Goal: Information Seeking & Learning: Learn about a topic

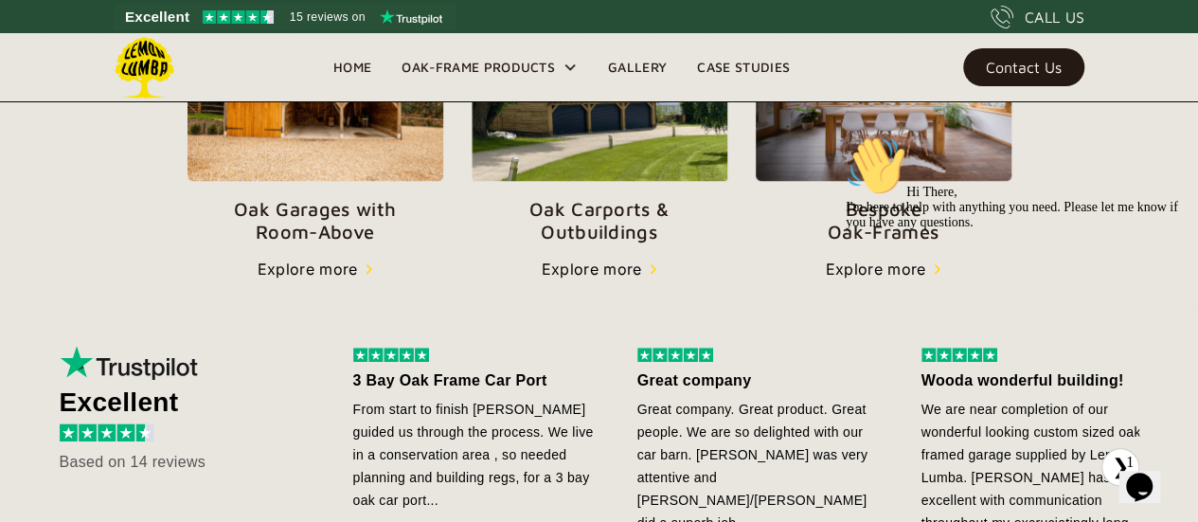
scroll to position [808, 0]
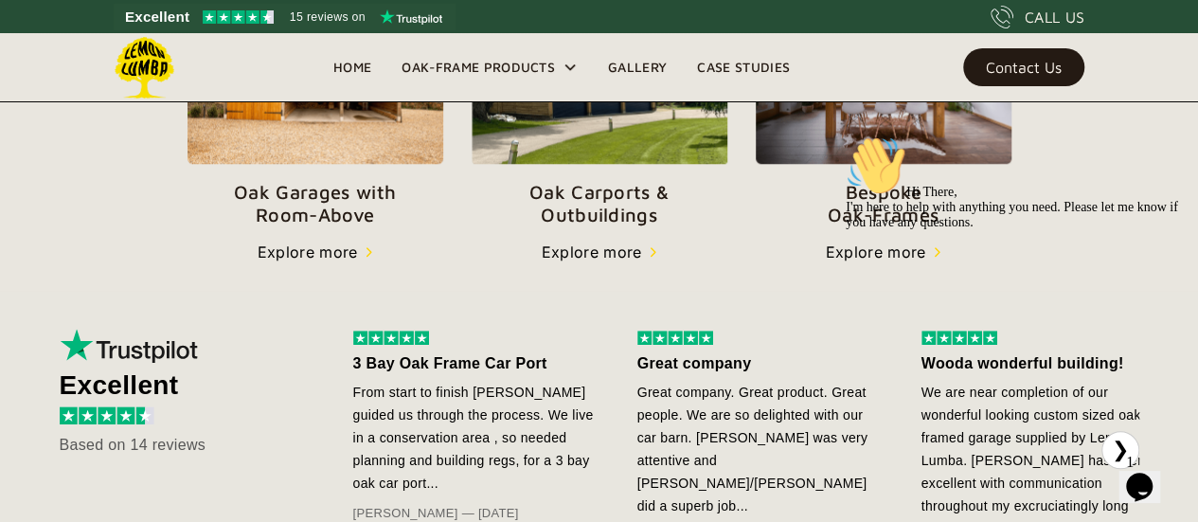
click at [309, 168] on link "Oak Garages with   Room-Above" at bounding box center [315, 109] width 256 height 238
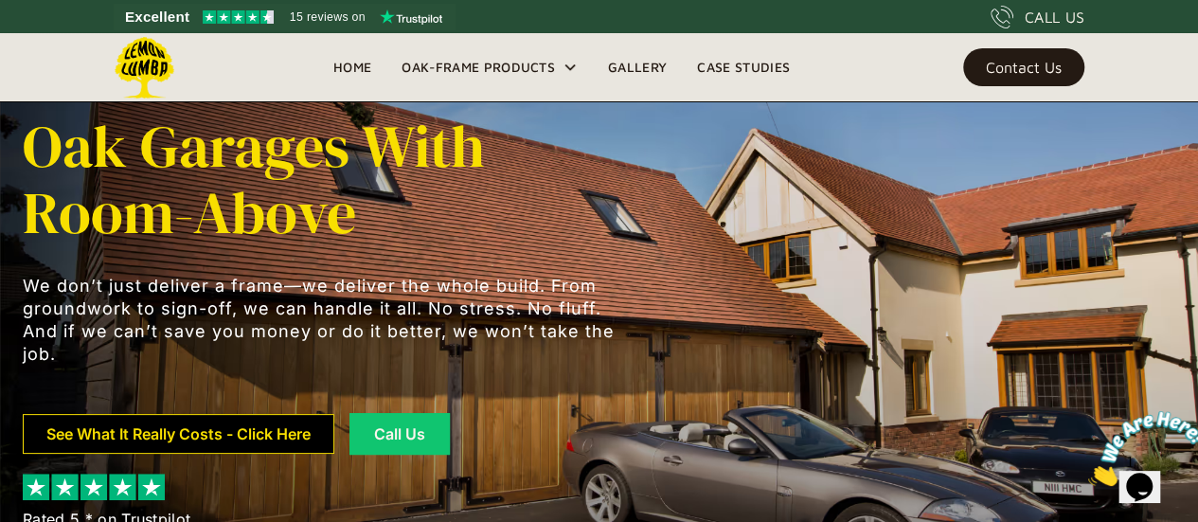
click at [254, 433] on link "See What It Really Costs - Click Here" at bounding box center [178, 434] width 311 height 40
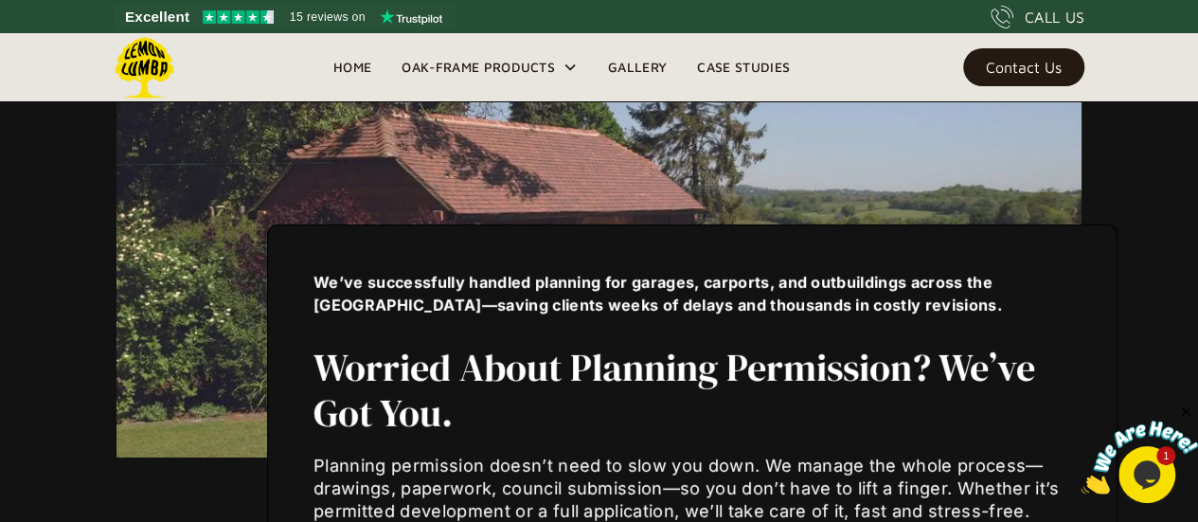
scroll to position [6523, 0]
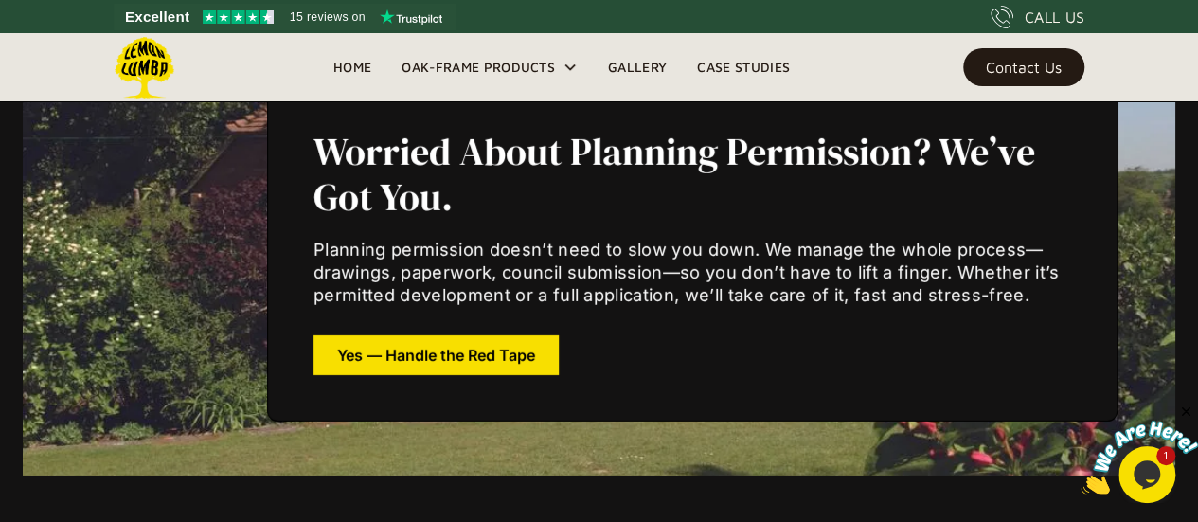
click at [641, 66] on link "Gallery" at bounding box center [637, 67] width 89 height 28
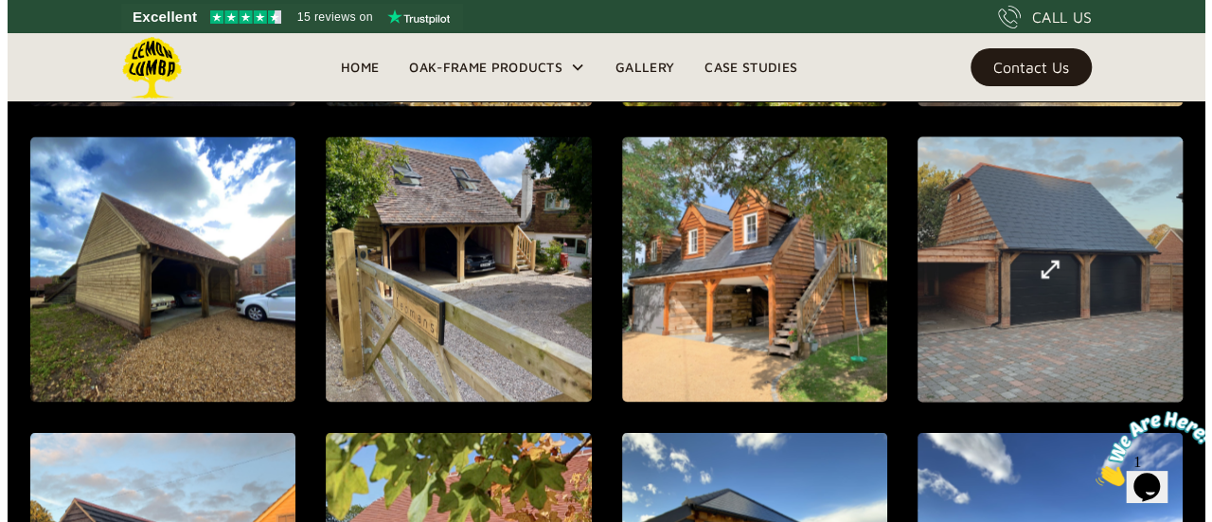
scroll to position [1413, 0]
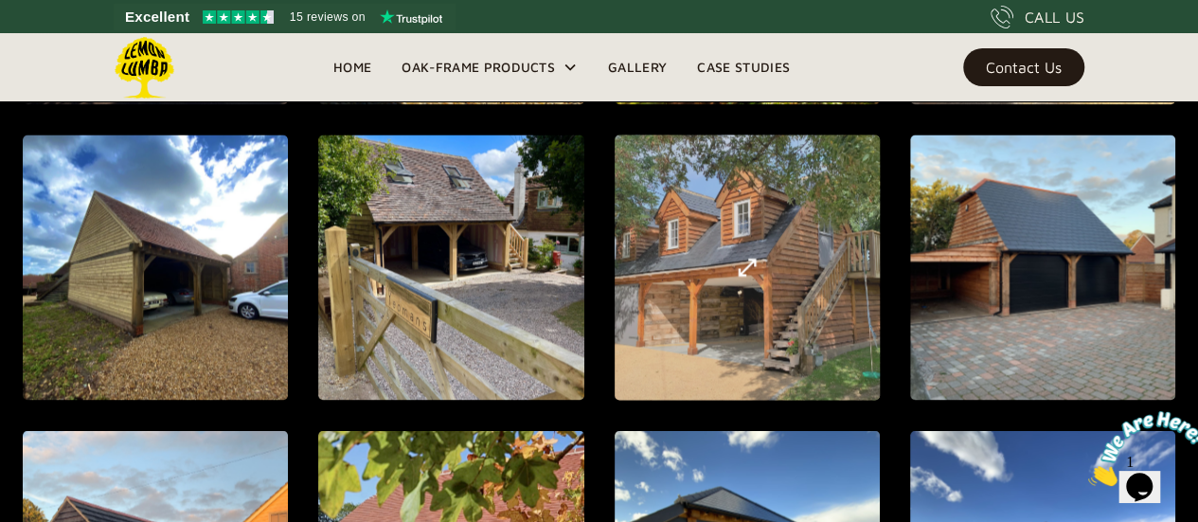
click at [756, 257] on img "open lightbox" at bounding box center [747, 267] width 23 height 23
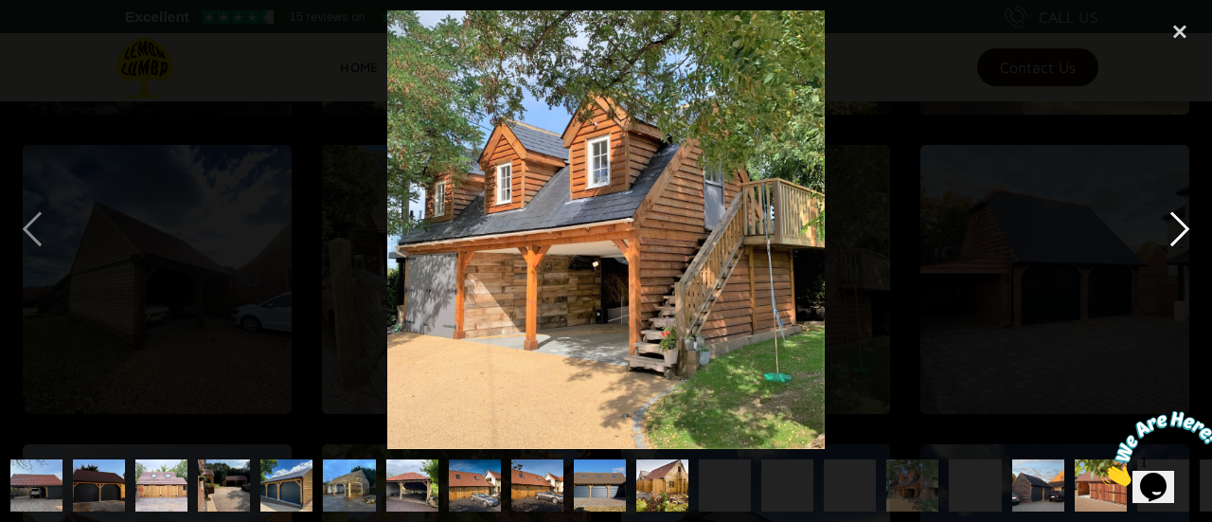
click at [1169, 241] on div "next image" at bounding box center [1180, 229] width 64 height 438
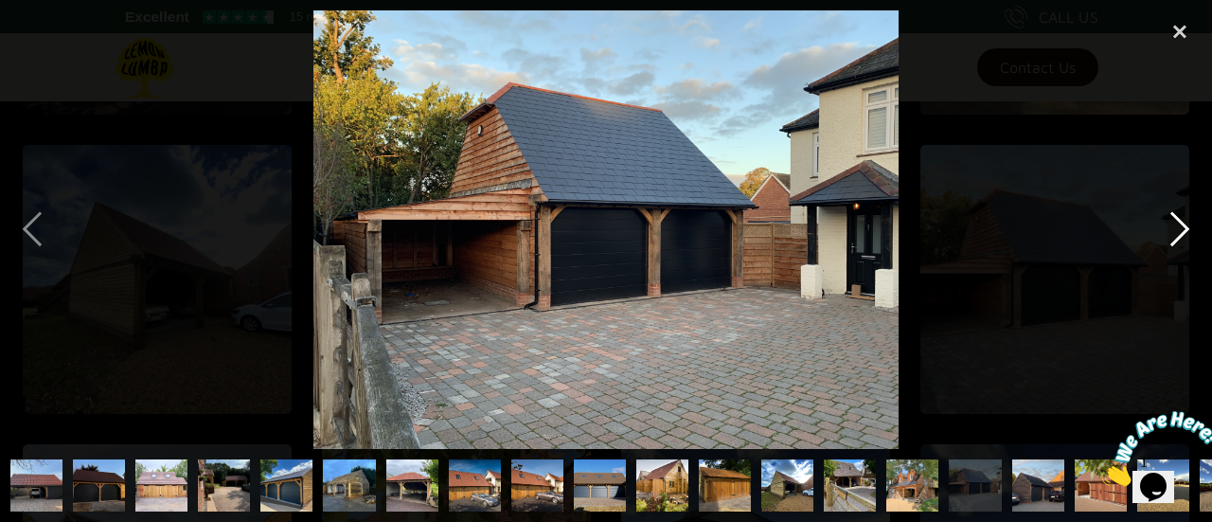
click at [1169, 241] on div "next image" at bounding box center [1180, 229] width 64 height 438
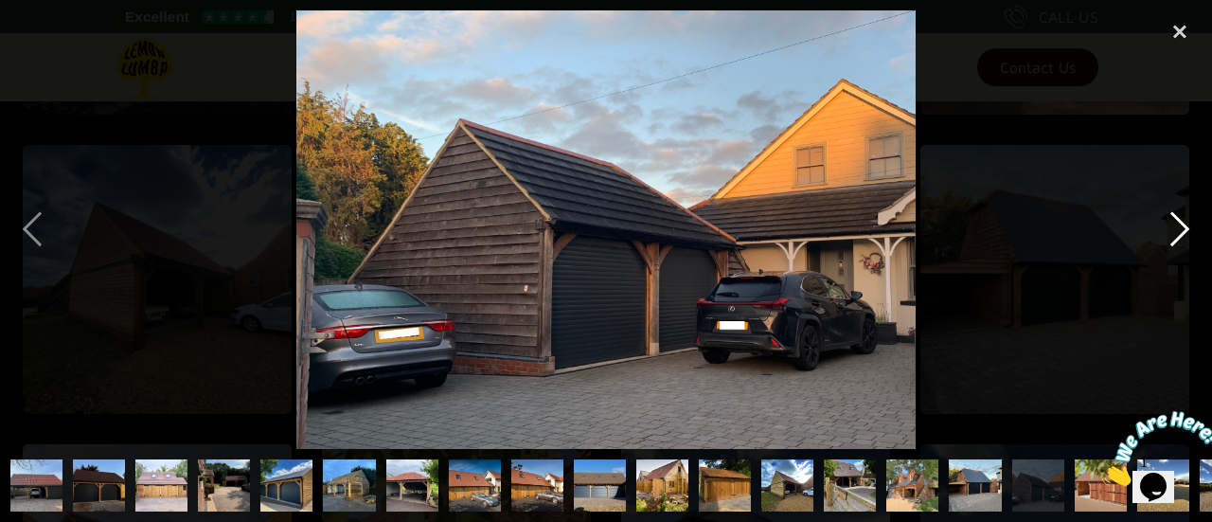
click at [1169, 241] on div "next image" at bounding box center [1180, 229] width 64 height 438
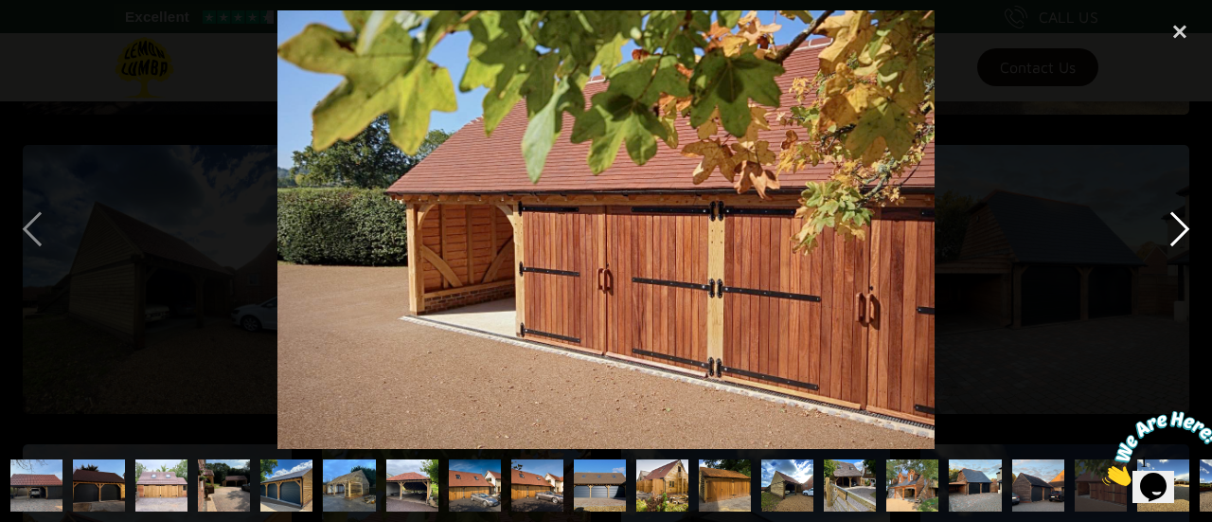
click at [1169, 241] on div "next image" at bounding box center [1180, 229] width 64 height 438
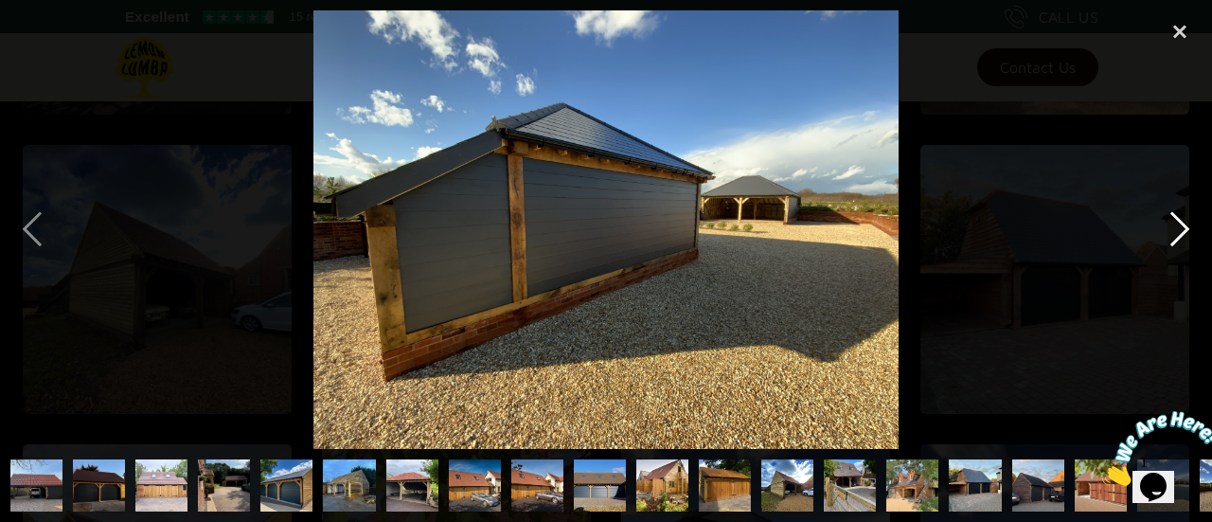
click at [1169, 241] on div "next image" at bounding box center [1180, 229] width 64 height 438
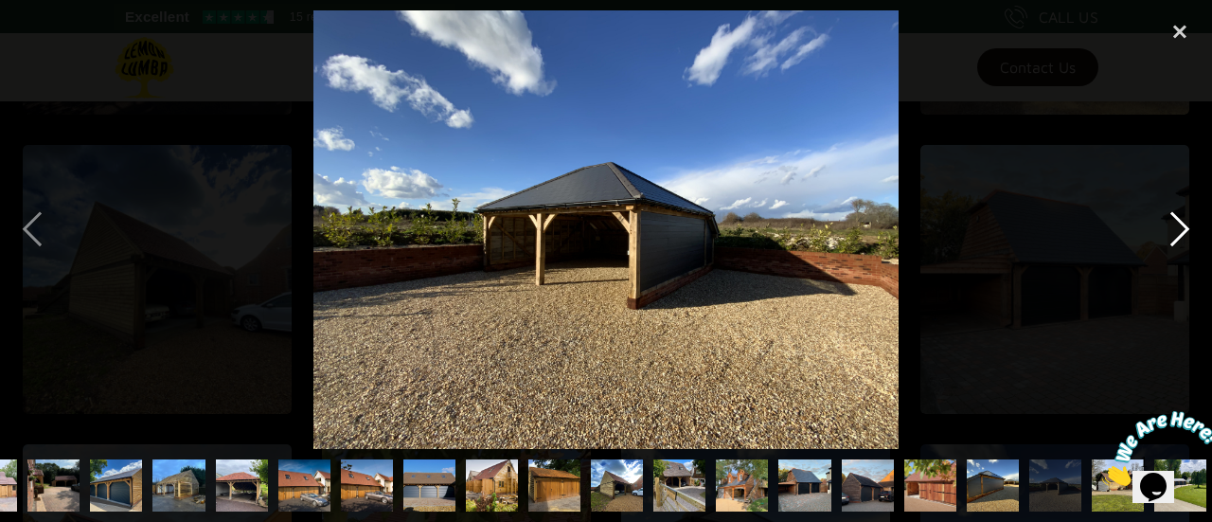
scroll to position [0, 176]
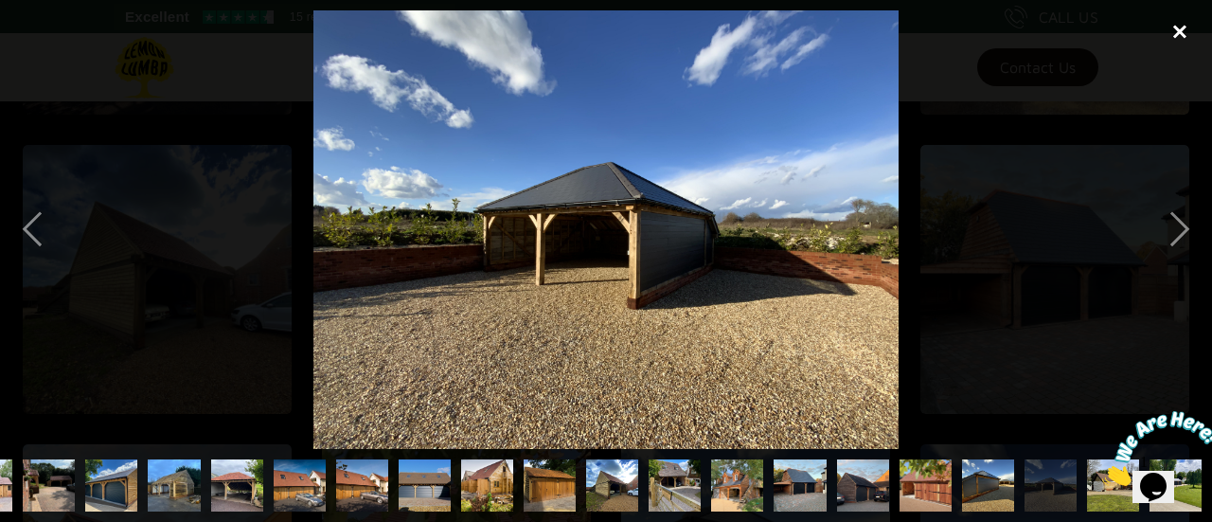
click at [1172, 37] on div "close lightbox" at bounding box center [1180, 31] width 64 height 42
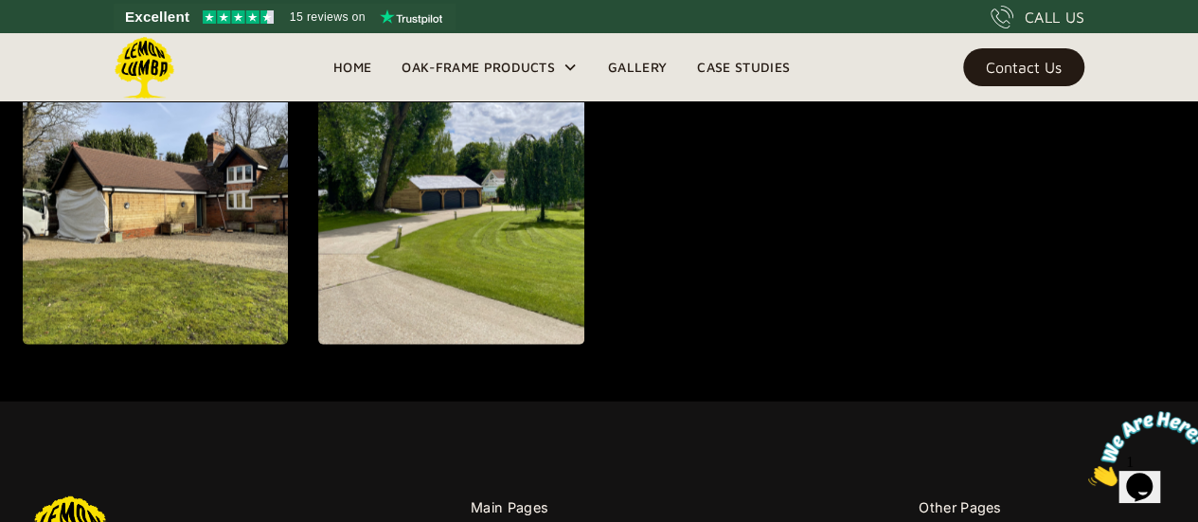
scroll to position [2062, 0]
